Goal: Information Seeking & Learning: Learn about a topic

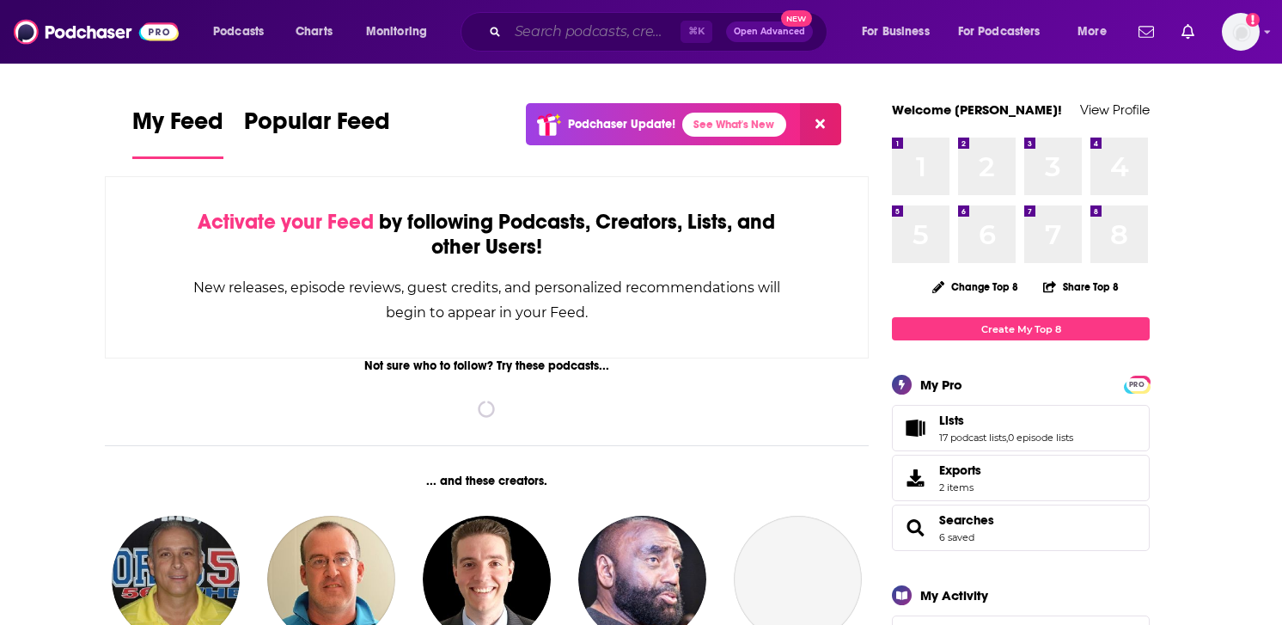
click at [609, 40] on input "Search podcasts, credits, & more..." at bounding box center [594, 31] width 173 height 27
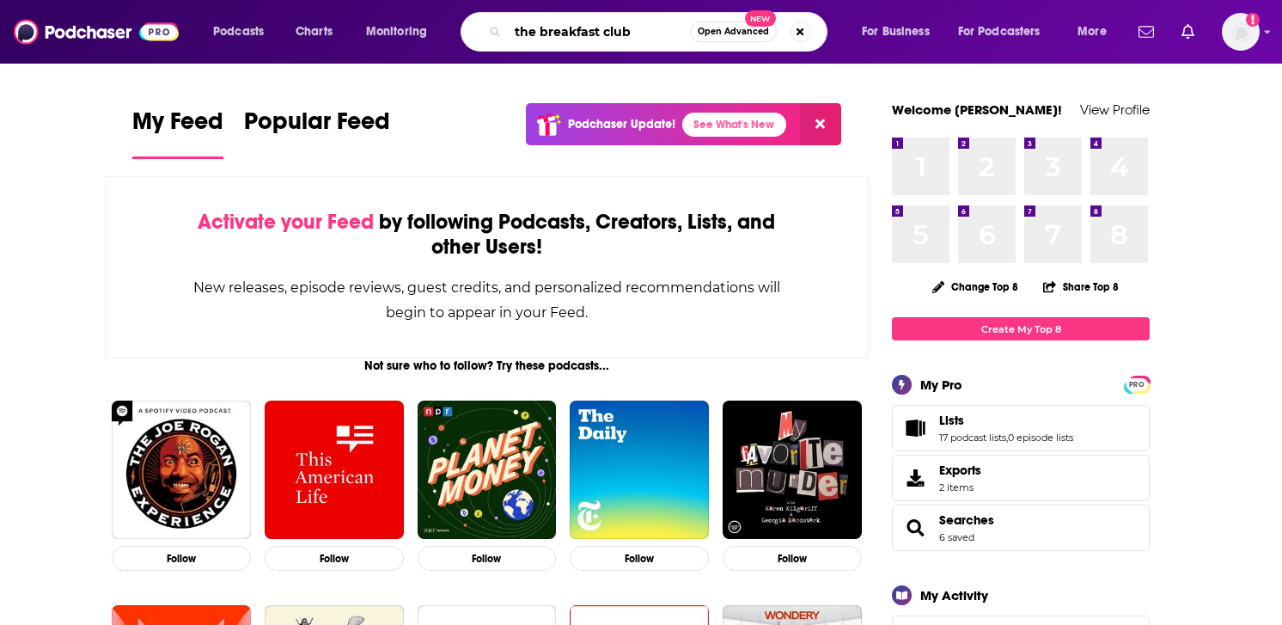
type input "the breakfast club"
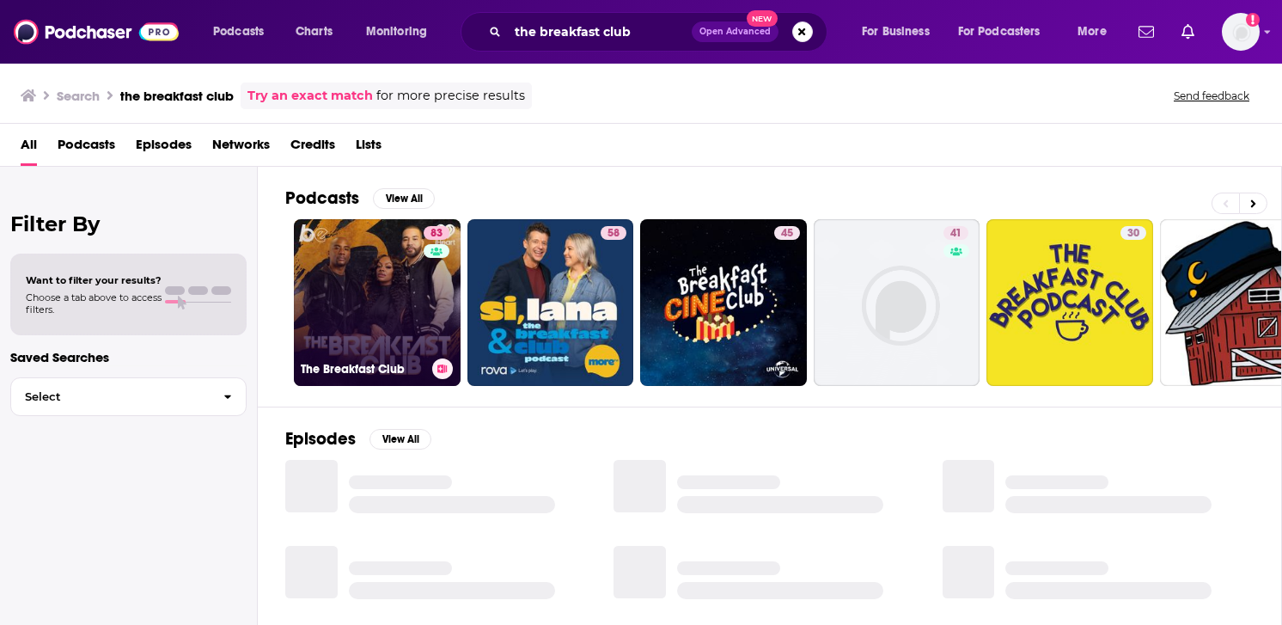
click at [401, 314] on link "83 The Breakfast Club" at bounding box center [377, 302] width 167 height 167
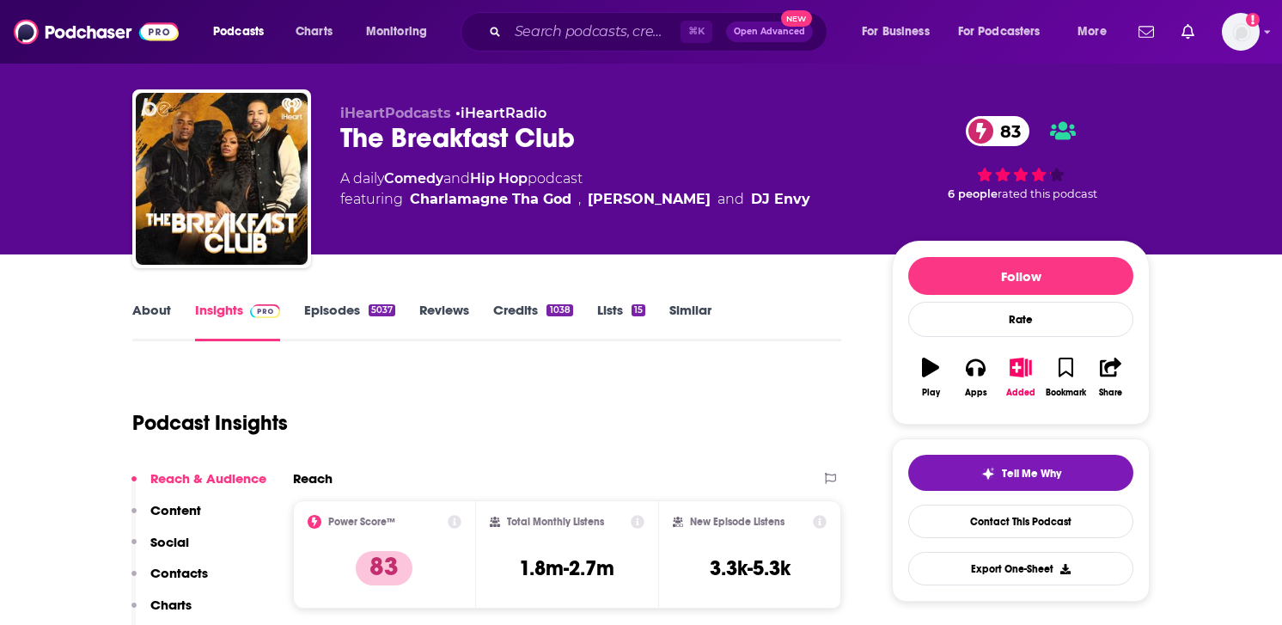
scroll to position [18, 0]
